Goal: Find specific page/section: Find specific page/section

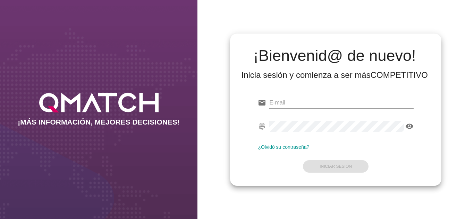
type input "[EMAIL_ADDRESS][DOMAIN_NAME]"
click at [292, 141] on form "email [EMAIL_ADDRESS][DOMAIN_NAME] fingerprint visibility ¿Olvidó su contraseña…" at bounding box center [335, 134] width 155 height 82
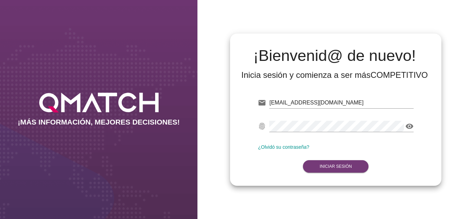
click at [333, 166] on strong "Iniciar Sesión" at bounding box center [335, 166] width 32 height 5
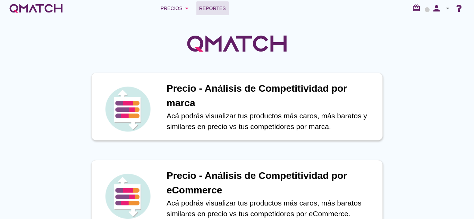
click at [210, 14] on link "Reportes" at bounding box center [212, 8] width 32 height 14
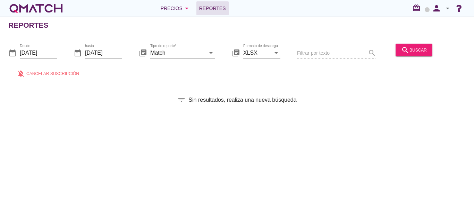
click at [421, 60] on div "search buscar" at bounding box center [413, 54] width 42 height 24
click at [419, 58] on div "search buscar" at bounding box center [413, 54] width 42 height 24
click at [414, 51] on div "search buscar" at bounding box center [414, 50] width 26 height 8
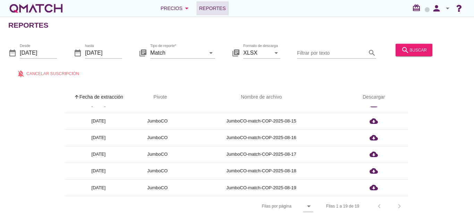
scroll to position [2, 0]
click at [309, 202] on icon "arrow_drop_down" at bounding box center [308, 206] width 8 height 8
click at [304, 207] on div "All" at bounding box center [310, 207] width 15 height 8
click at [413, 45] on button "search buscar" at bounding box center [413, 50] width 37 height 12
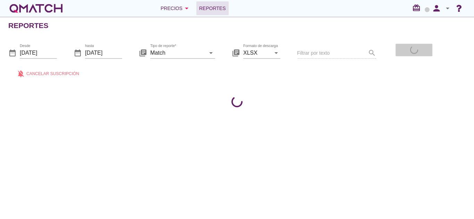
scroll to position [0, 0]
